Goal: Task Accomplishment & Management: Manage account settings

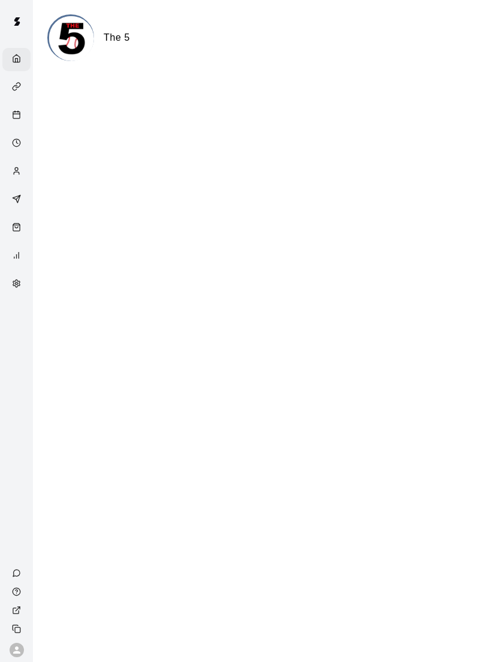
click at [14, 134] on div "Availability" at bounding box center [16, 143] width 28 height 23
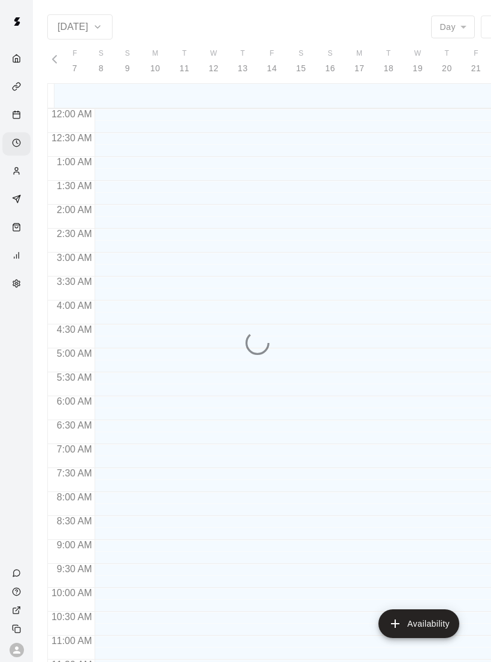
click at [16, 112] on icon "Calendar" at bounding box center [16, 114] width 9 height 9
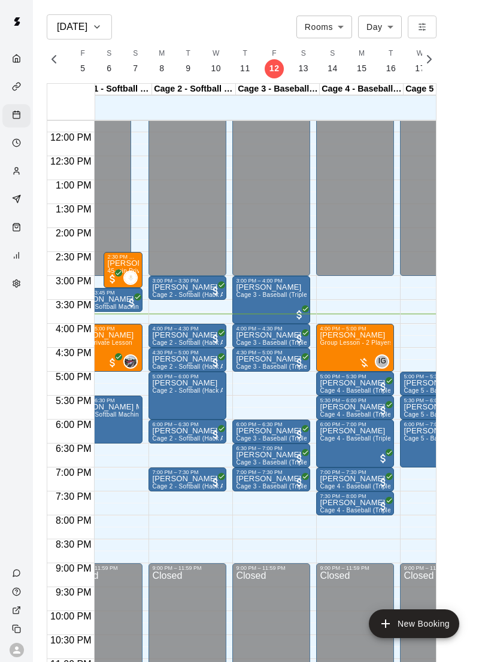
scroll to position [563, 55]
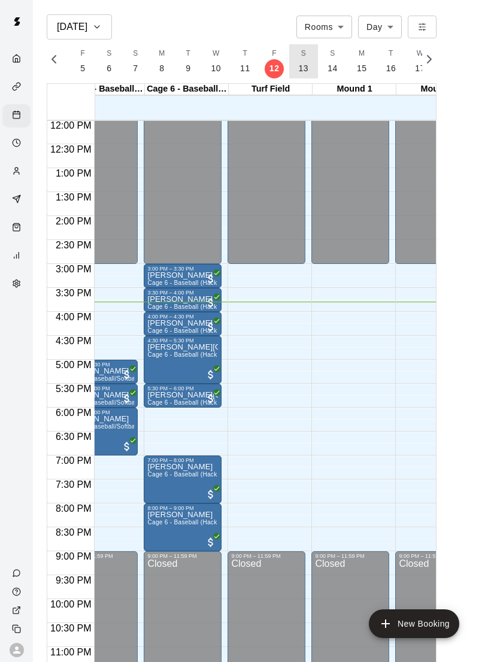
click at [299, 75] on button "S 13" at bounding box center [303, 61] width 29 height 34
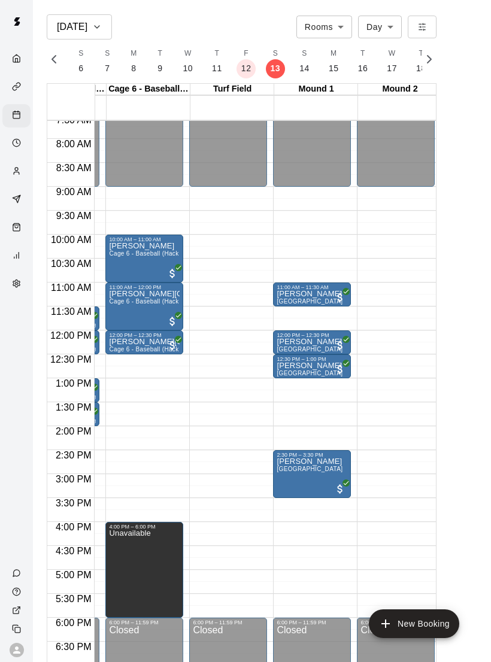
click at [241, 72] on p "12" at bounding box center [246, 68] width 10 height 13
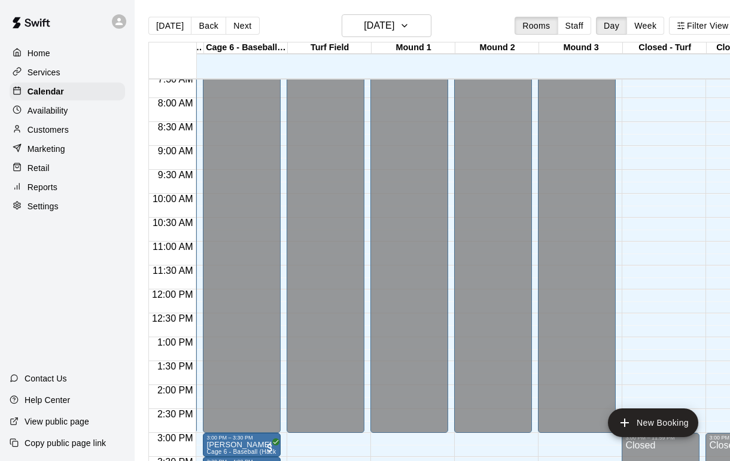
click at [50, 127] on p "Customers" at bounding box center [48, 130] width 41 height 12
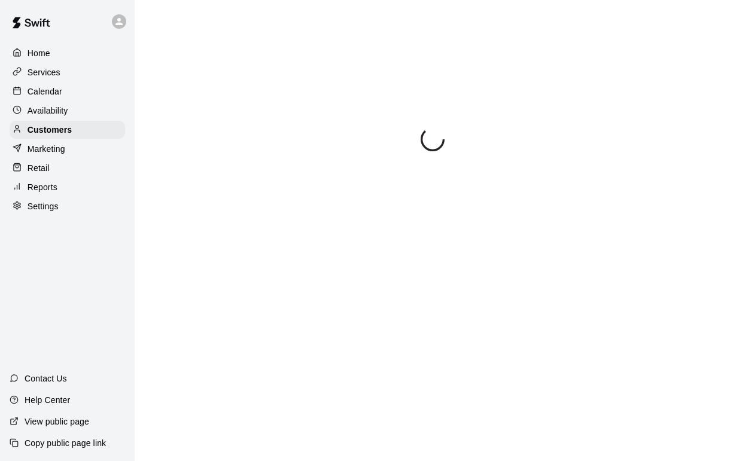
click at [42, 91] on p "Calendar" at bounding box center [45, 92] width 35 height 12
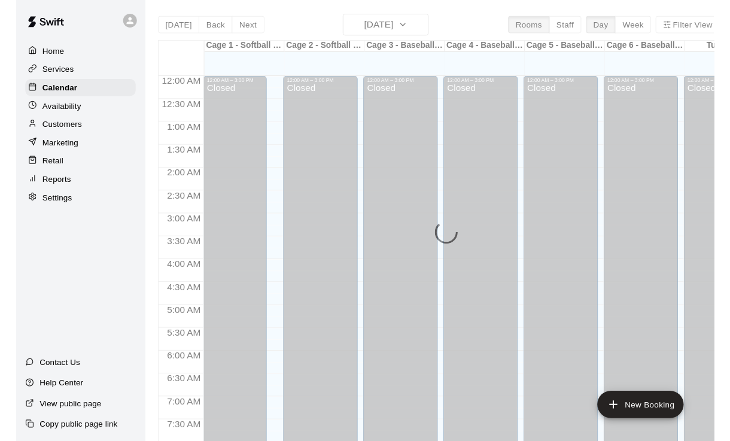
scroll to position [699, 0]
